Goal: Task Accomplishment & Management: Use online tool/utility

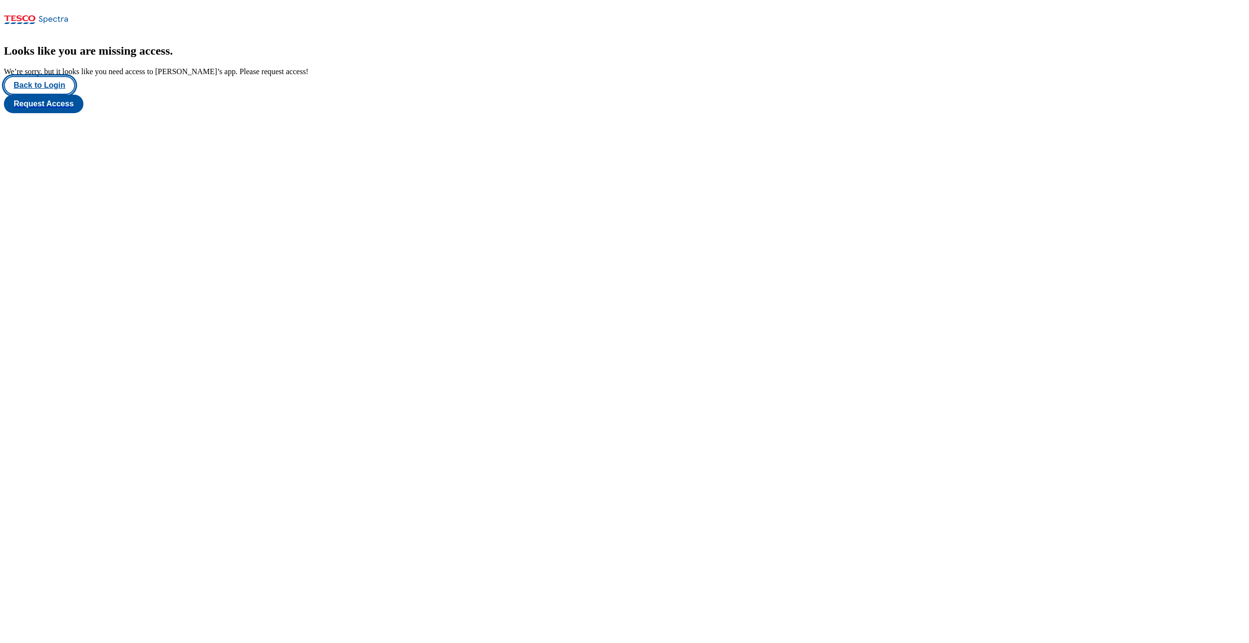
click at [47, 95] on button "Back to Login" at bounding box center [39, 85] width 71 height 19
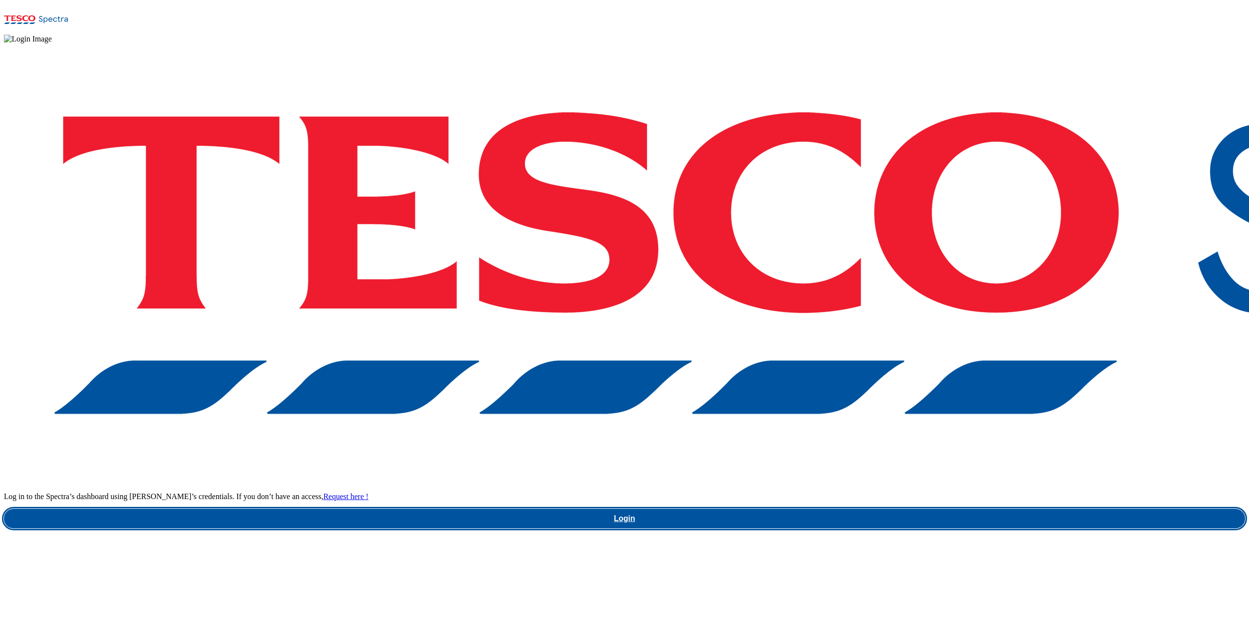
click at [893, 509] on link "Login" at bounding box center [624, 519] width 1241 height 20
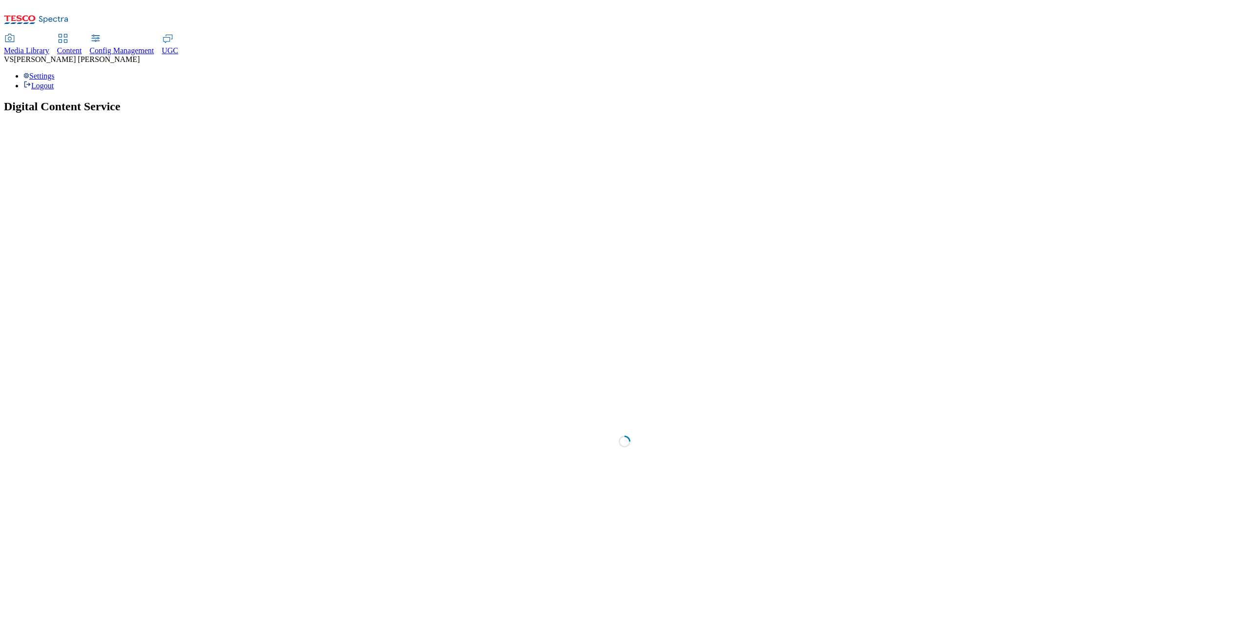
click at [82, 46] on div "Content" at bounding box center [69, 50] width 25 height 9
select select "group-comms"
click at [65, 119] on div "Targeting" at bounding box center [624, 124] width 1241 height 11
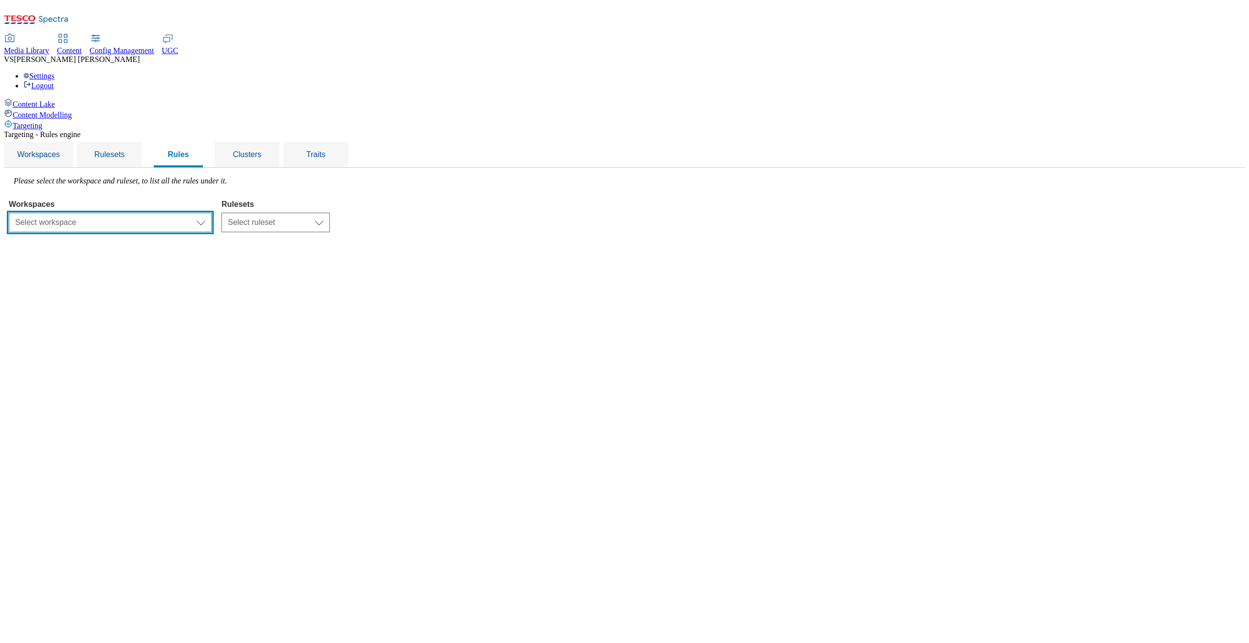
click at [212, 213] on select "Select workspace Test Targeting_28th_August_Sanity test 20th march Test_Sanity_…" at bounding box center [110, 223] width 203 height 20
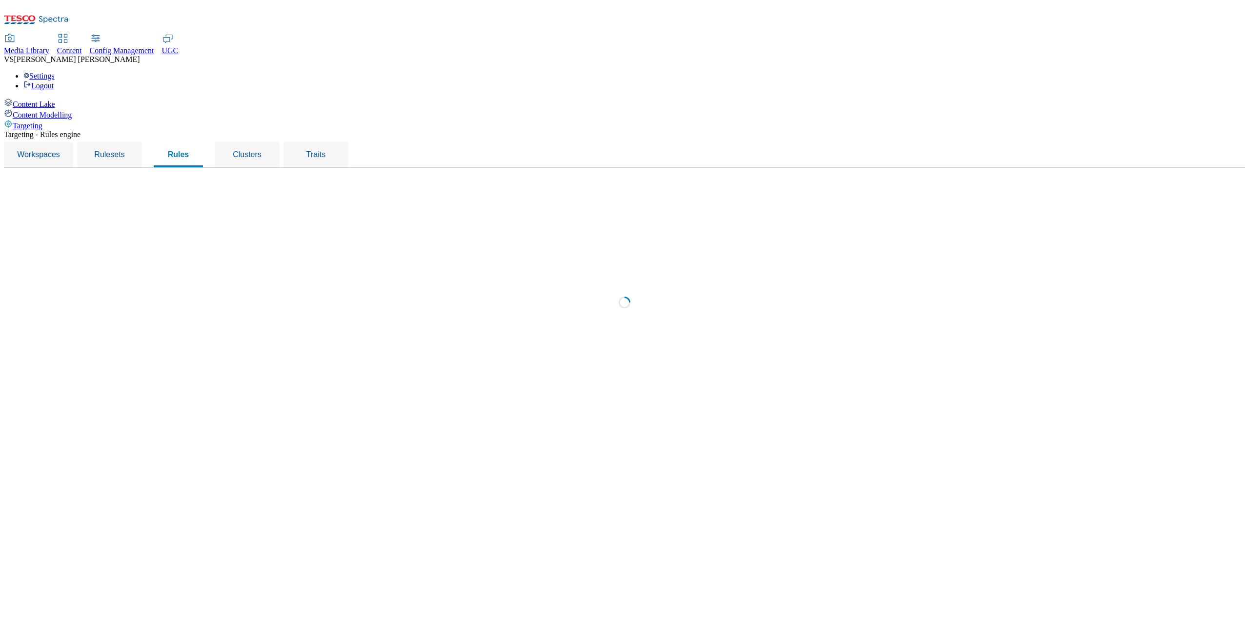
select select "f510054f-adaa-4692-b570-80fa3897127a"
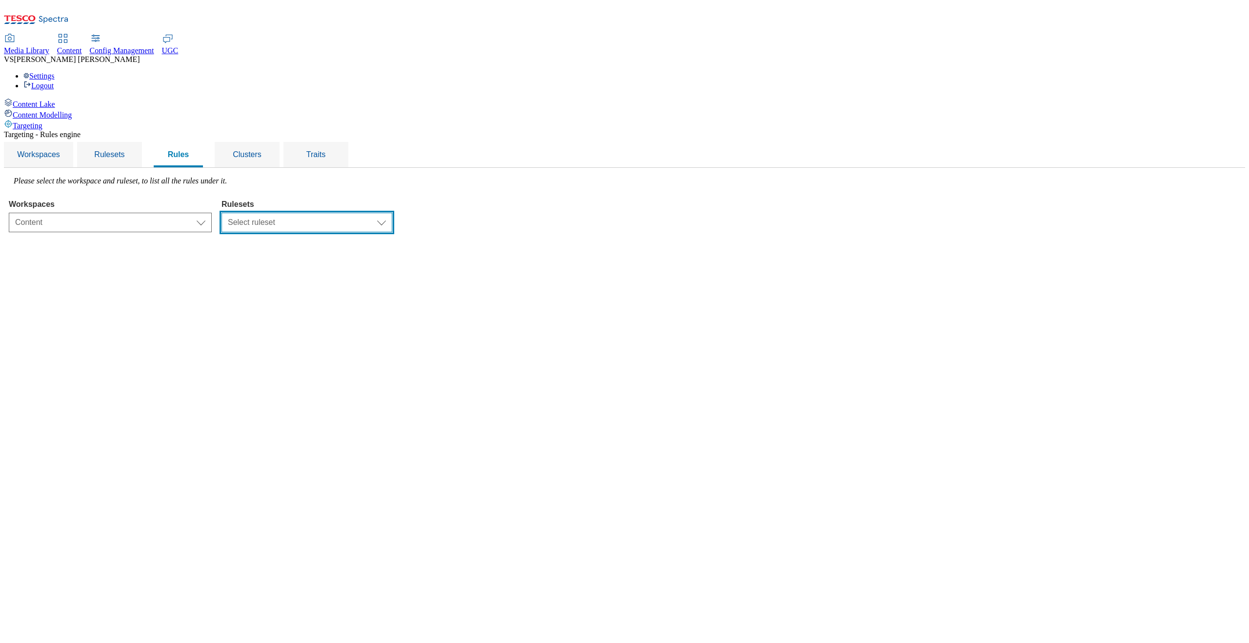
click at [392, 213] on select "Select ruleset CZ TEST HU ROI SK UK clubcard-roi clubcard-website customer-enga…" at bounding box center [306, 223] width 171 height 20
select select "5113db17-1b35-4e50-beac-5f3c7afeb8da"
click at [344, 213] on select "Select ruleset CZ TEST HU ROI SK UK clubcard-roi clubcard-website customer-enga…" at bounding box center [306, 223] width 171 height 20
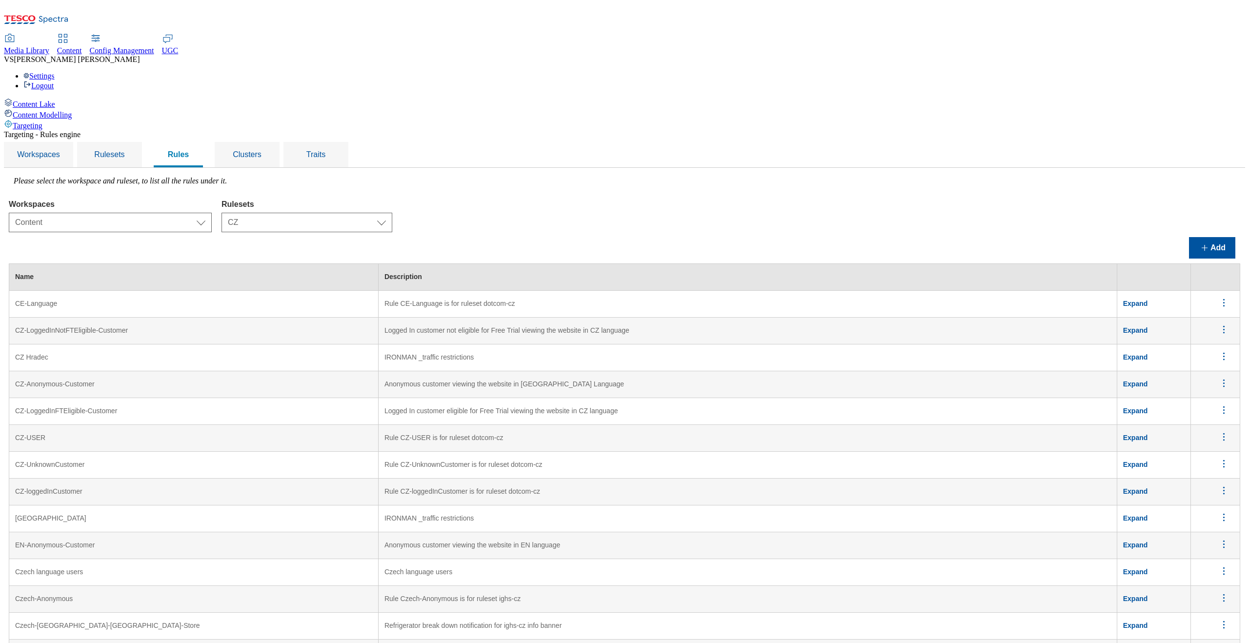
click at [1143, 595] on span "Expand" at bounding box center [1135, 599] width 25 height 8
click at [1151, 595] on span "Collapse" at bounding box center [1137, 599] width 28 height 8
click at [475, 35] on div "Media Library Content Config Management UGC VS Vipul Singh Settings Logout" at bounding box center [624, 63] width 1241 height 56
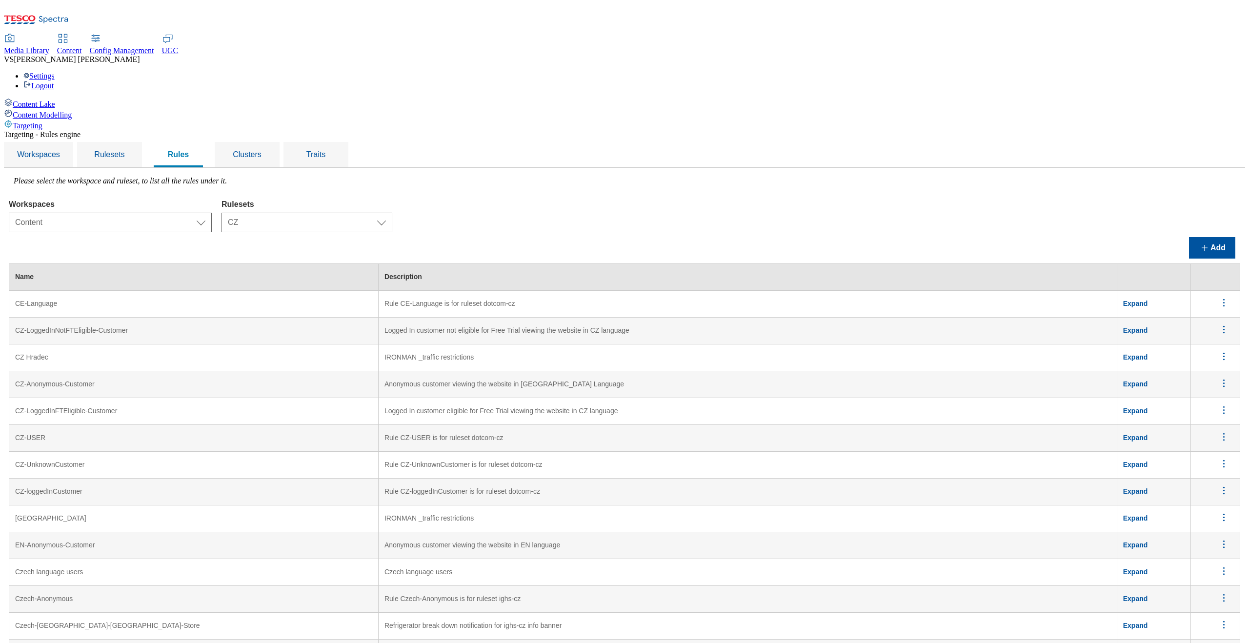
click at [1227, 592] on icon "menus" at bounding box center [1223, 598] width 12 height 12
click at [1214, 607] on span "Edit" at bounding box center [1210, 610] width 11 height 7
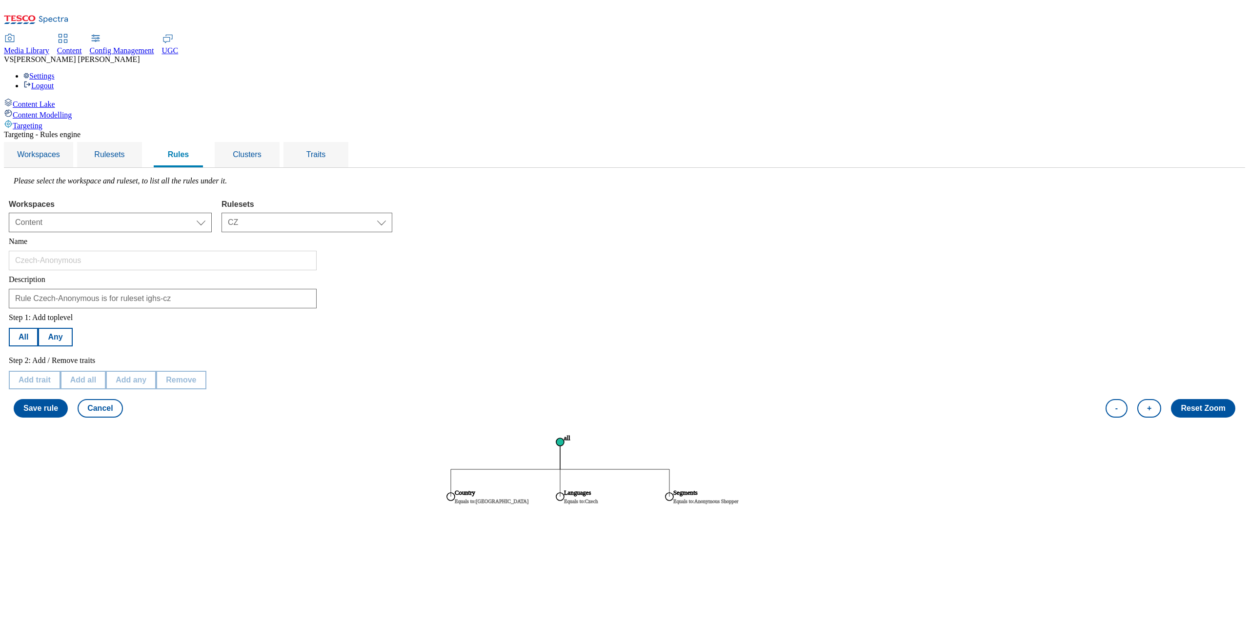
scroll to position [0, 0]
click at [189, 150] on span "Rules" at bounding box center [178, 154] width 21 height 8
click at [124, 150] on span "Rulesets" at bounding box center [109, 154] width 30 height 8
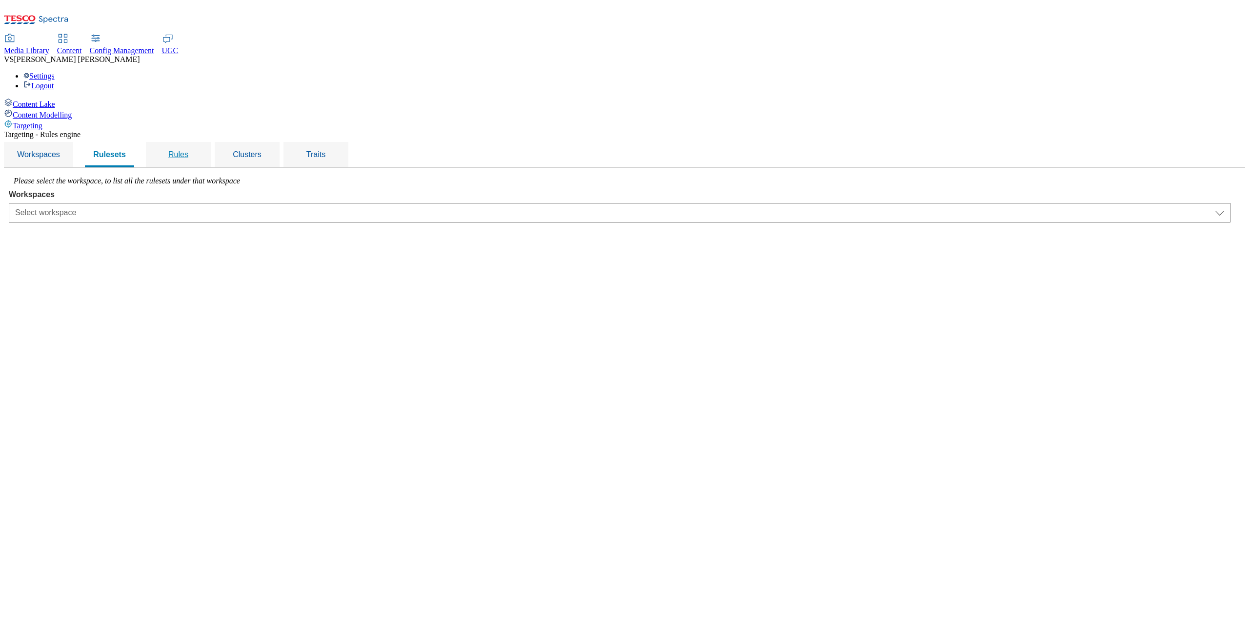
click at [188, 150] on span "Rules" at bounding box center [178, 154] width 20 height 8
click at [212, 213] on select "Select workspace Test Targeting_28th_August_Sanity test 20th march Test_Sanity_…" at bounding box center [110, 223] width 203 height 20
select select "f510054f-adaa-4692-b570-80fa3897127a"
click at [132, 213] on select "Select workspace Test Targeting_28th_August_Sanity test 20th march Test_Sanity_…" at bounding box center [110, 223] width 203 height 20
click at [392, 213] on select "Select ruleset CZ TEST HU ROI SK UK clubcard-roi clubcard-website customer-enga…" at bounding box center [306, 223] width 171 height 20
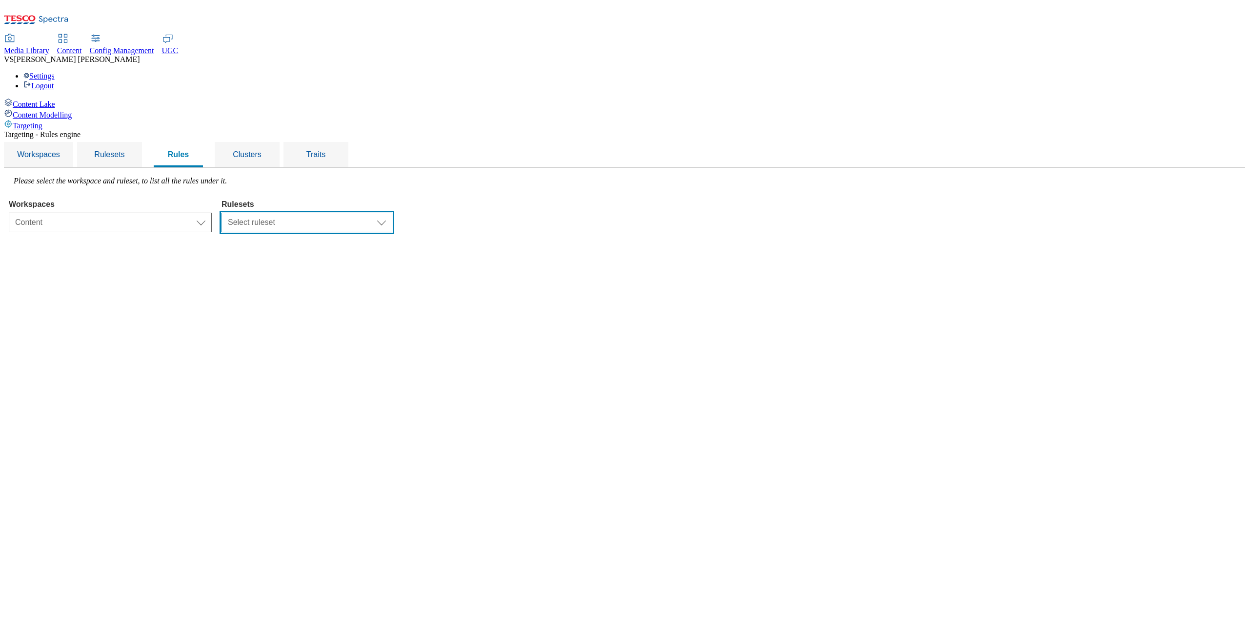
select select "e2fc2791-e495-43be-be06-3e254f21d69a"
click at [344, 213] on select "Select ruleset CZ TEST HU ROI SK UK clubcard-roi clubcard-website customer-enga…" at bounding box center [306, 223] width 171 height 20
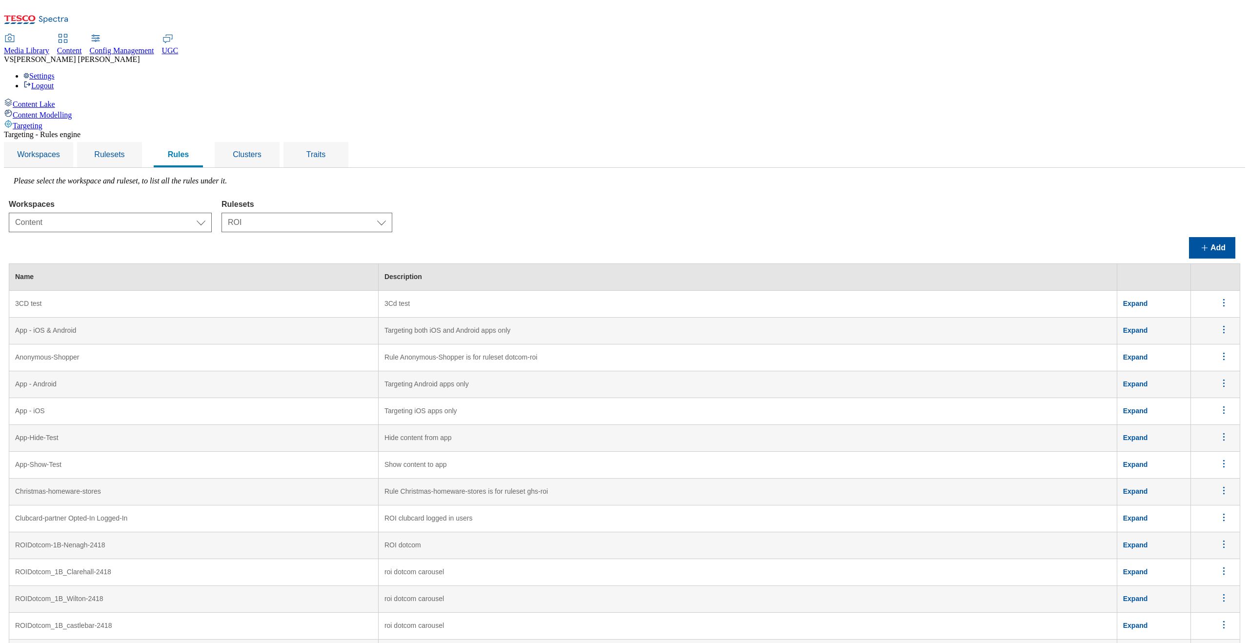
scroll to position [518, 0]
